Goal: Find contact information: Find contact information

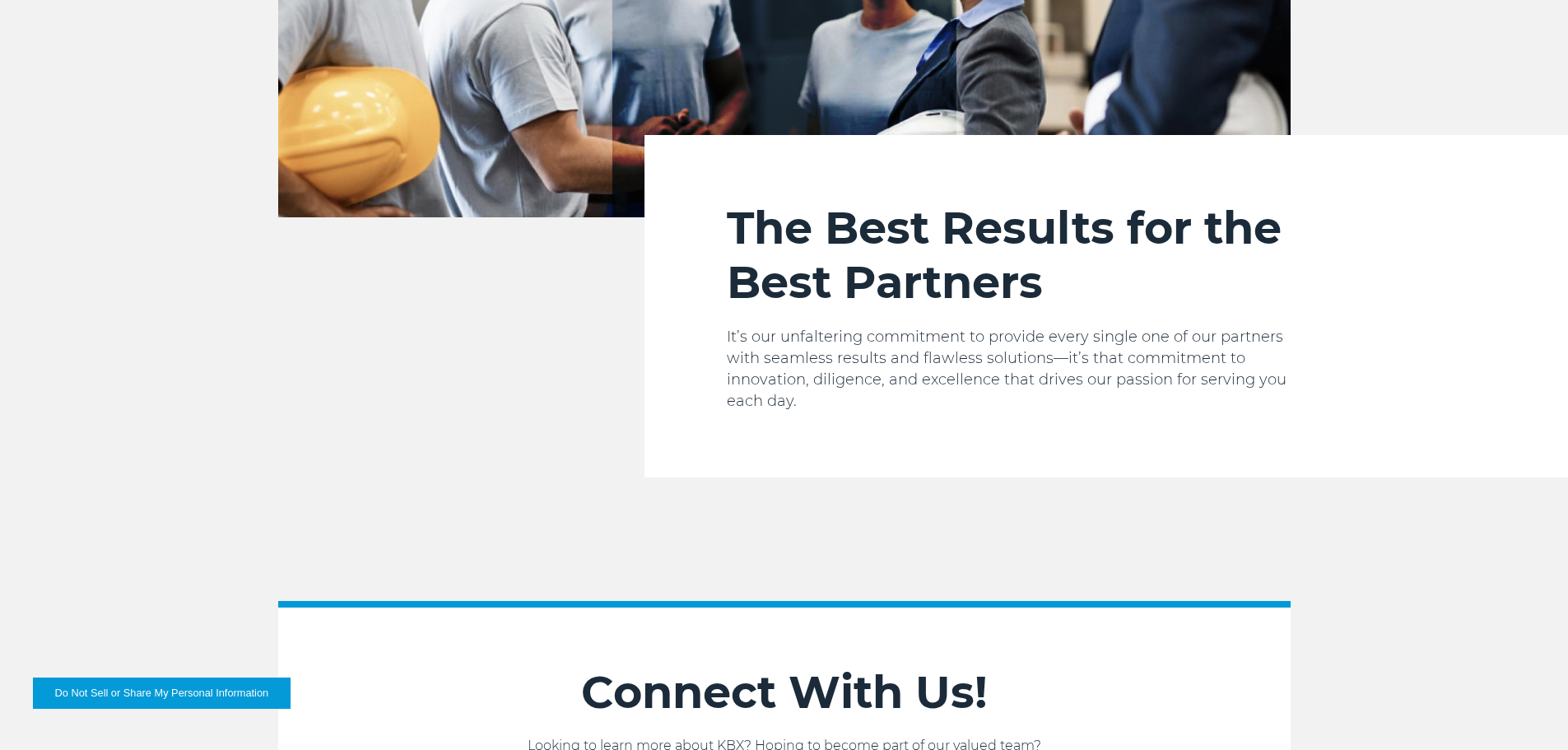
scroll to position [2789, 0]
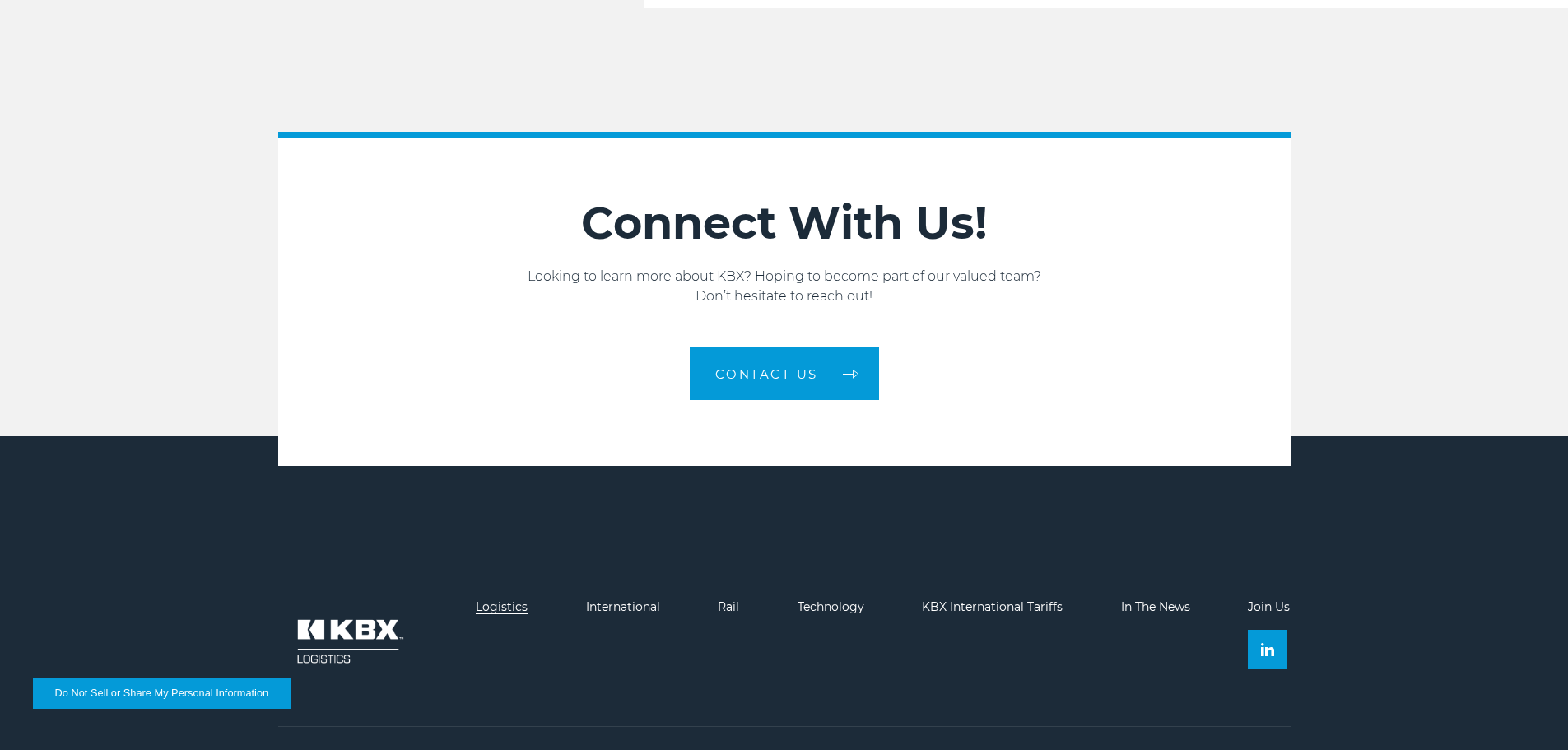
click at [501, 600] on link "Logistics" at bounding box center [501, 607] width 52 height 15
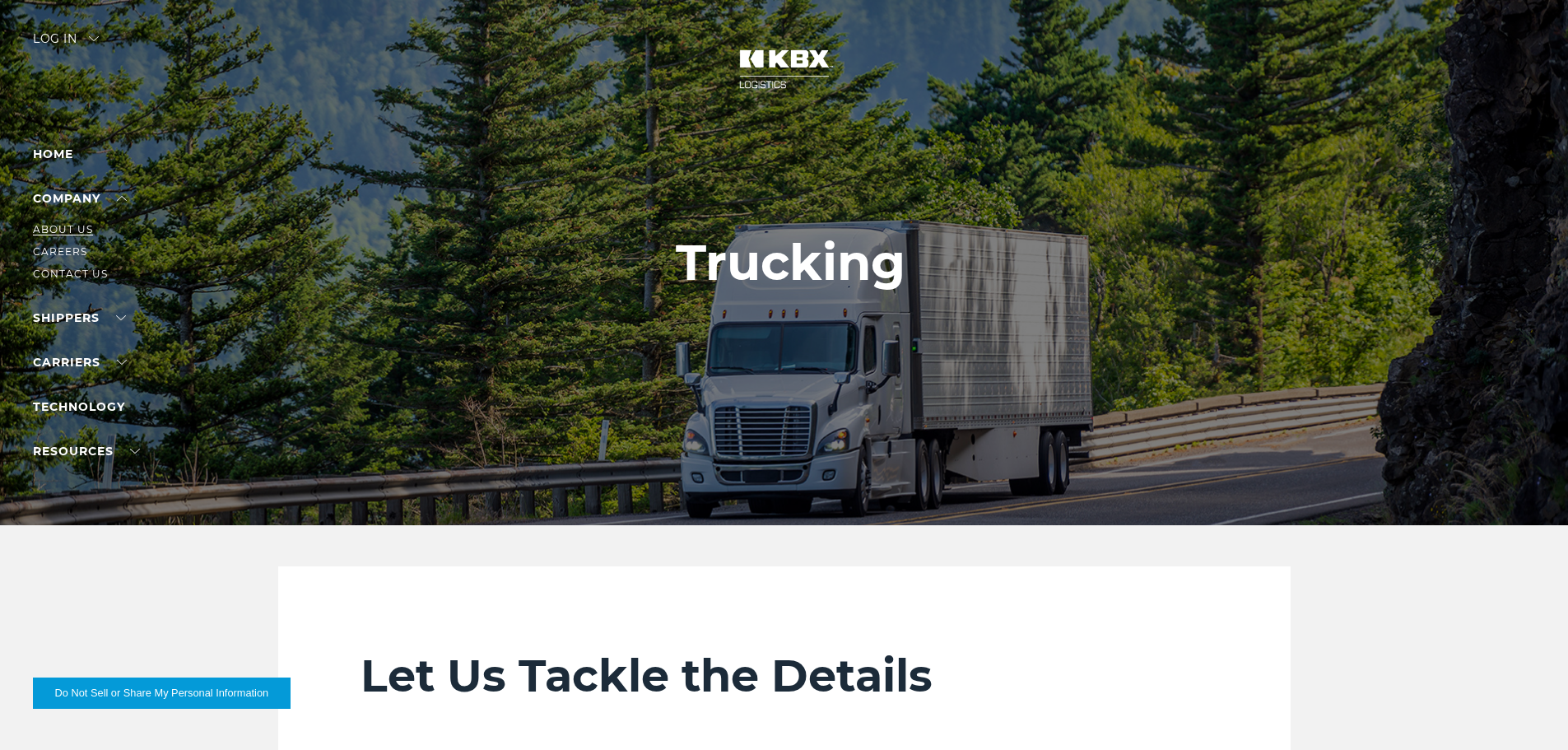
click at [70, 227] on link "About Us" at bounding box center [63, 230] width 60 height 12
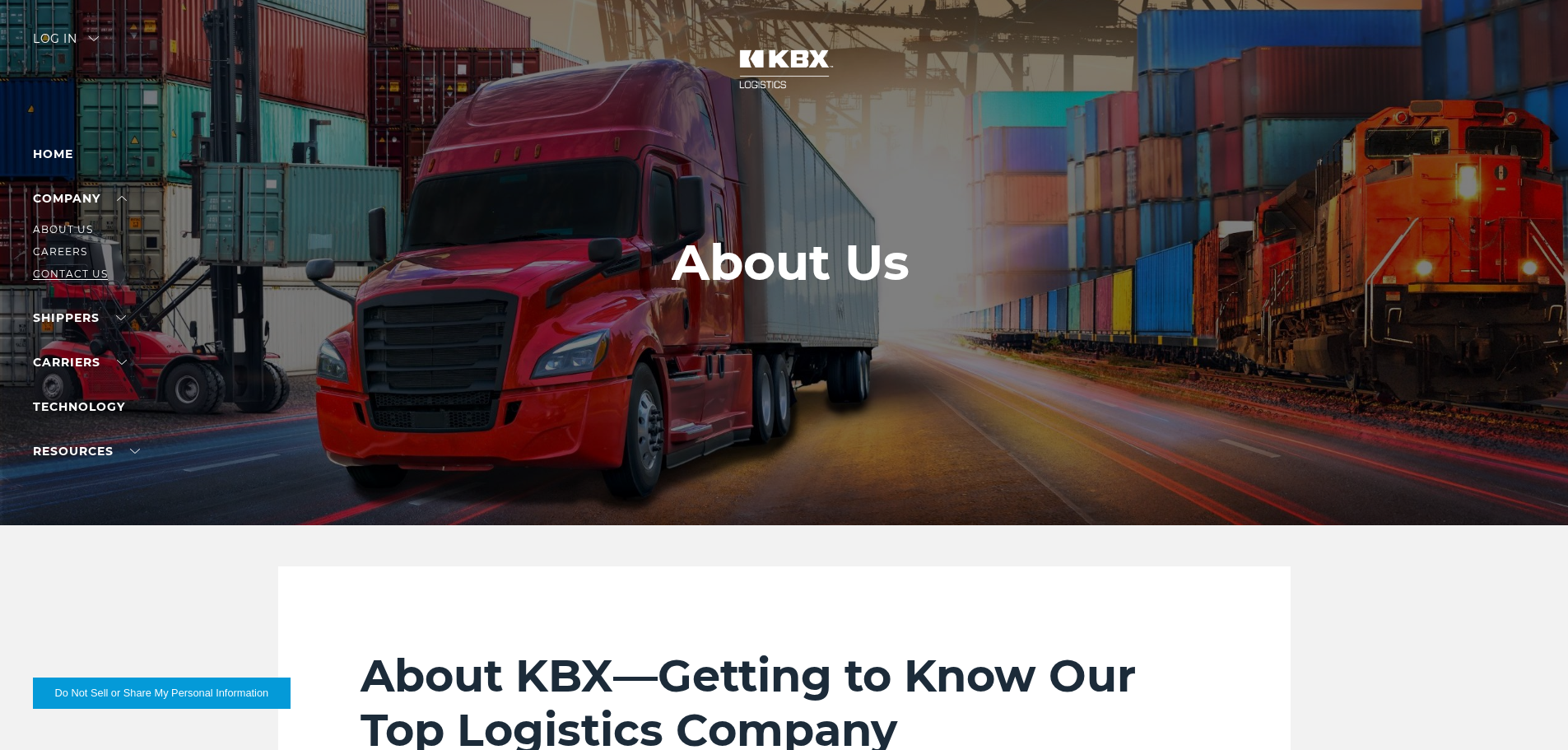
click at [72, 272] on link "Contact Us" at bounding box center [70, 274] width 75 height 12
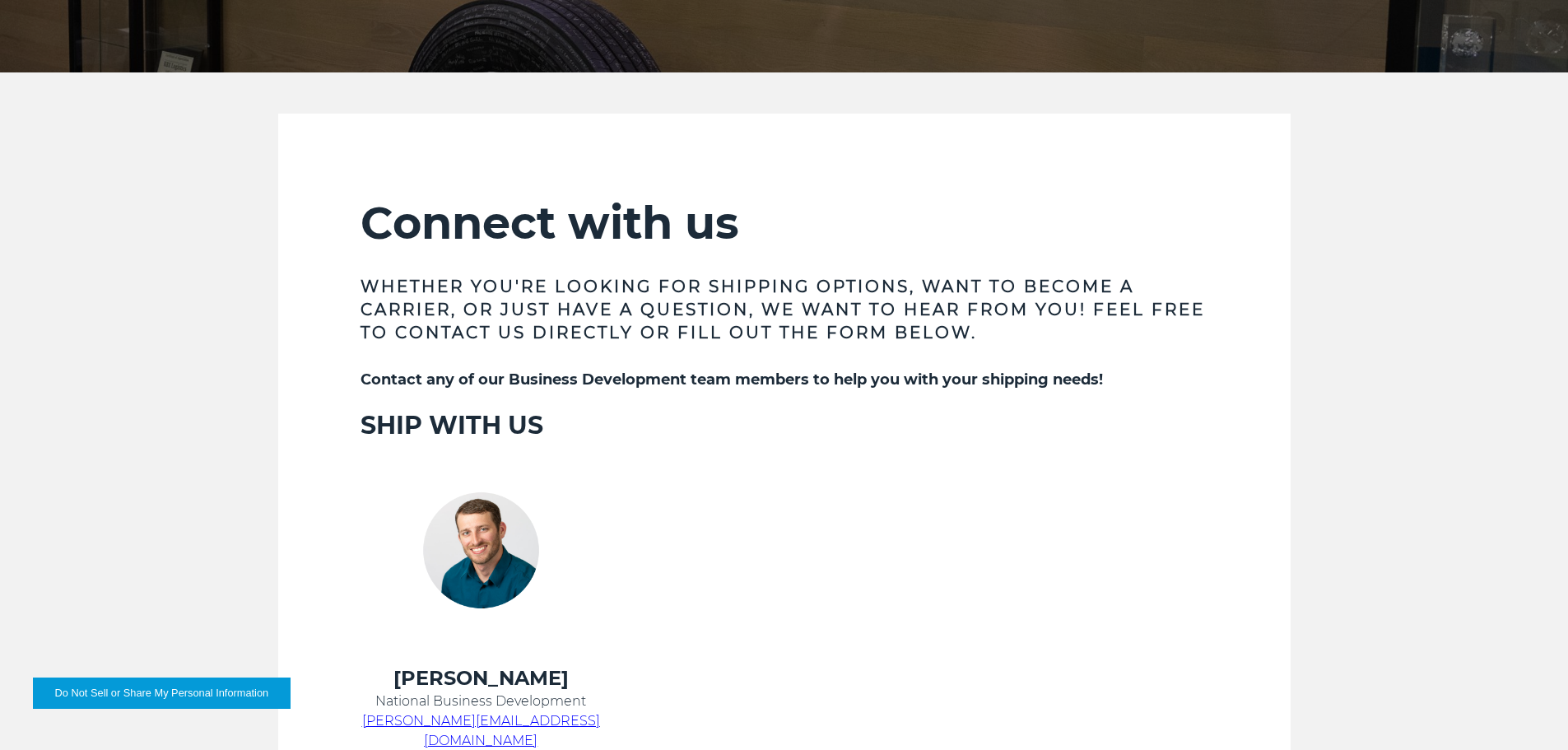
scroll to position [672, 0]
